Goal: Find contact information: Find contact information

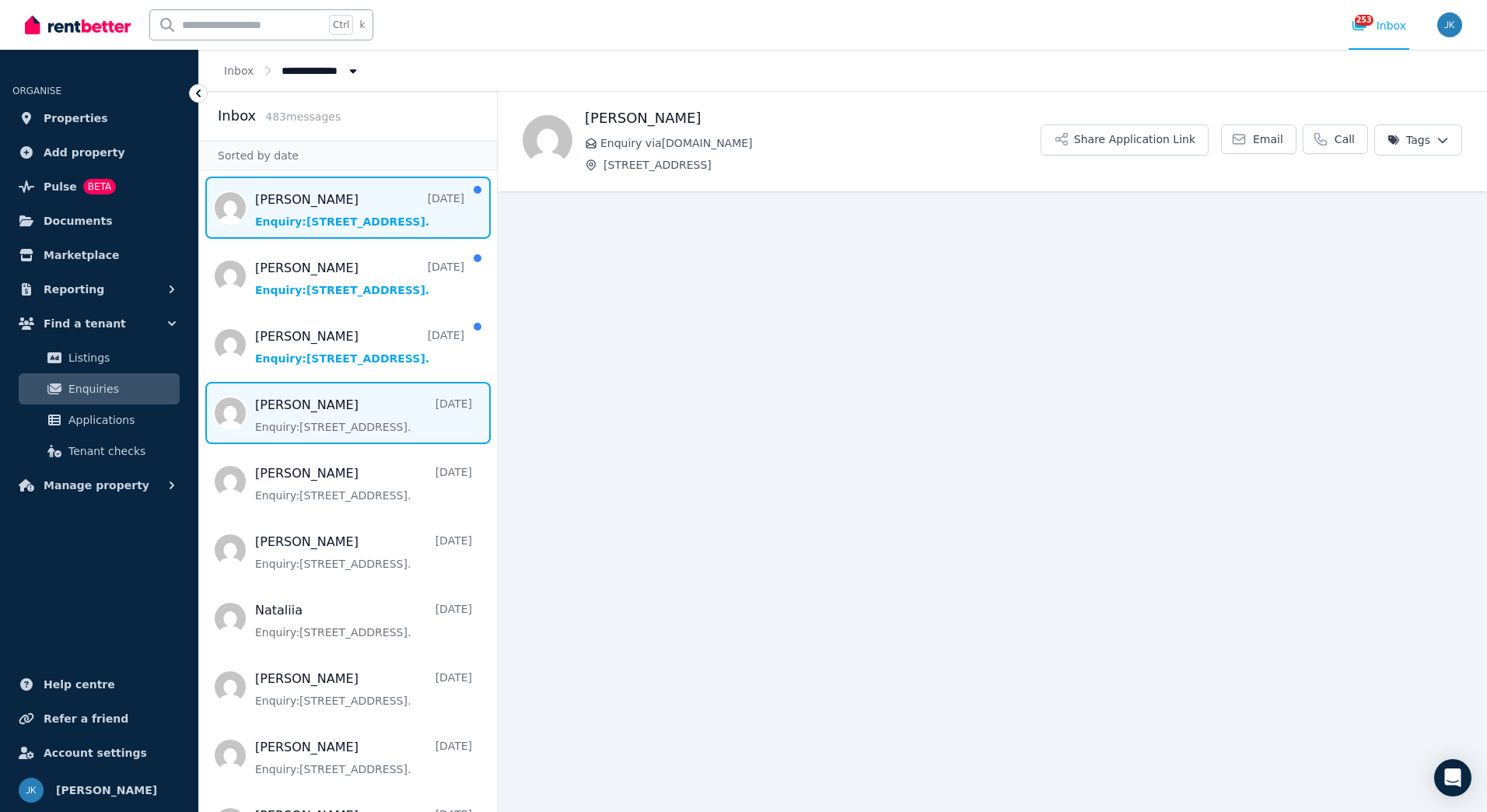
click at [384, 200] on span "Message list" at bounding box center [347, 207] width 298 height 62
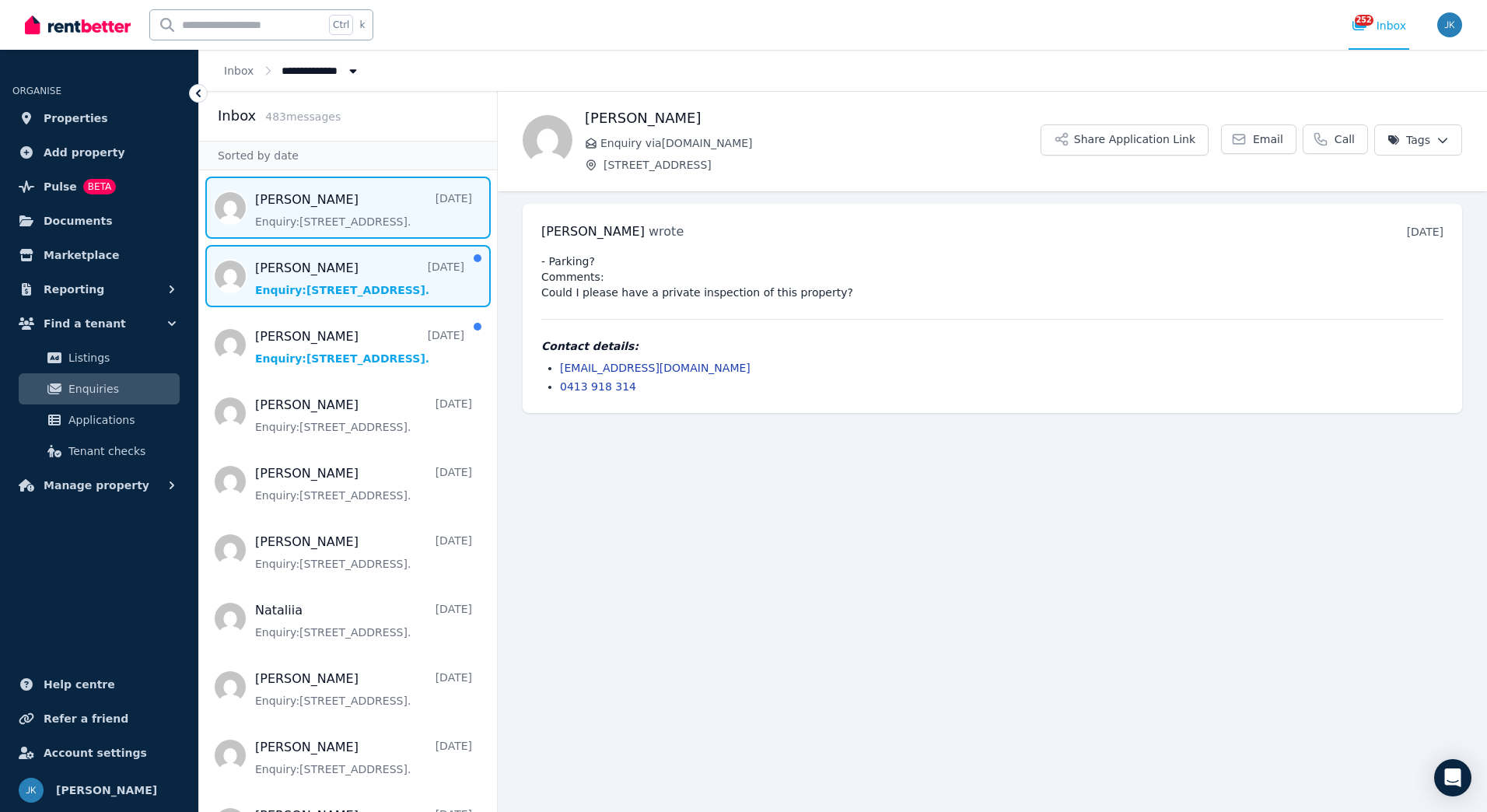
click at [330, 290] on span "Message list" at bounding box center [347, 276] width 298 height 62
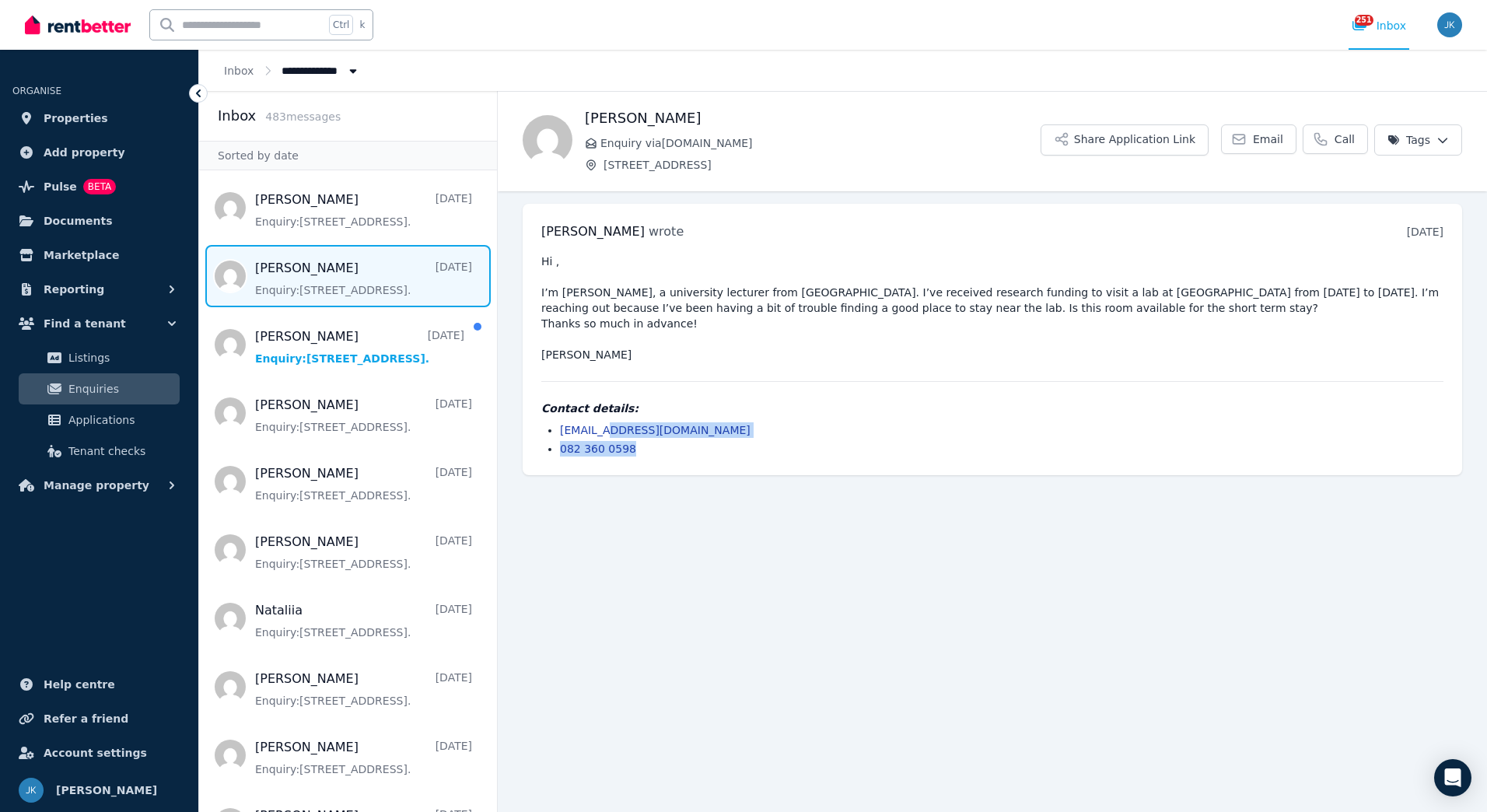
drag, startPoint x: 698, startPoint y: 437, endPoint x: 606, endPoint y: 430, distance: 92.3
click at [606, 430] on ul "[EMAIL_ADDRESS][DOMAIN_NAME] 082 360 0598" at bounding box center [992, 439] width 902 height 34
drag, startPoint x: 606, startPoint y: 430, endPoint x: 724, endPoint y: 459, distance: 121.5
click at [724, 459] on div "[PERSON_NAME] wrote [DATE] 12:40 pm [DATE][DATE] Hi , I’m [PERSON_NAME], a univ…" at bounding box center [992, 339] width 940 height 271
drag, startPoint x: 683, startPoint y: 428, endPoint x: 556, endPoint y: 429, distance: 127.0
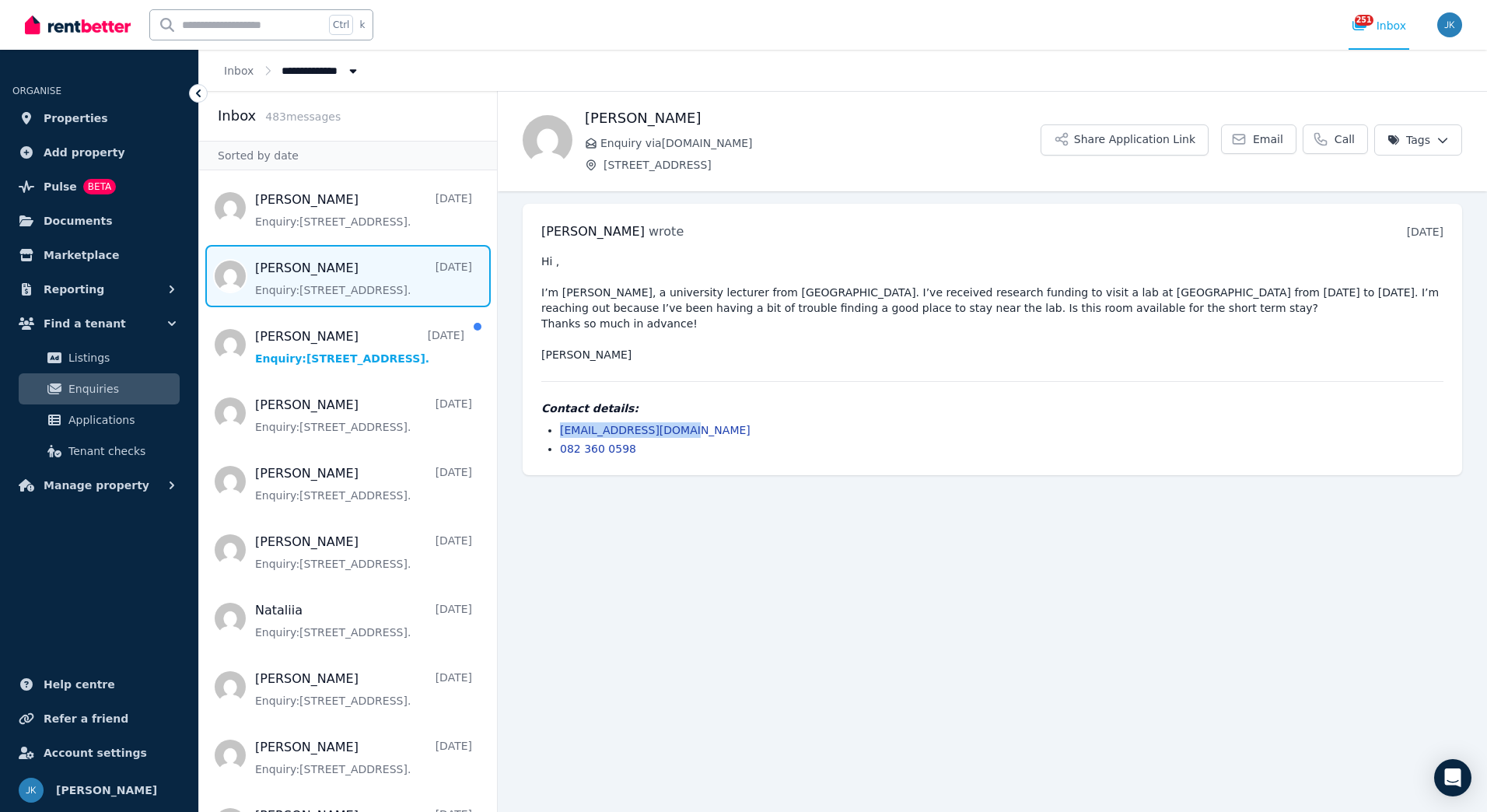
click at [556, 429] on ul "[EMAIL_ADDRESS][DOMAIN_NAME] 082 360 0598" at bounding box center [992, 439] width 902 height 34
copy link "[EMAIL_ADDRESS][DOMAIN_NAME]"
